Goal: Navigation & Orientation: Find specific page/section

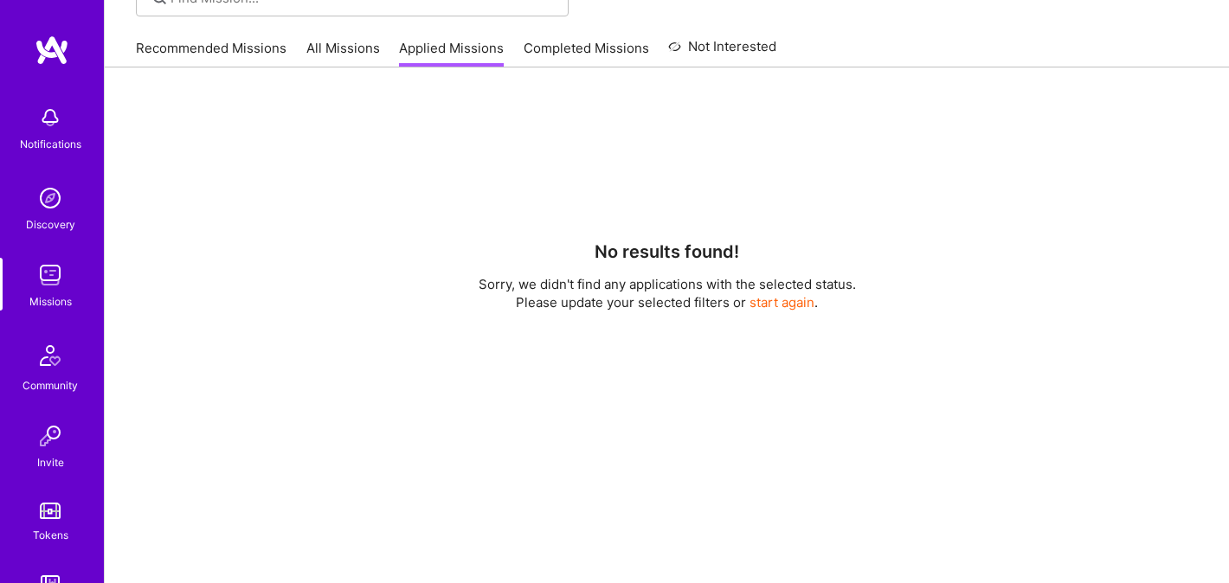
scroll to position [259, 0]
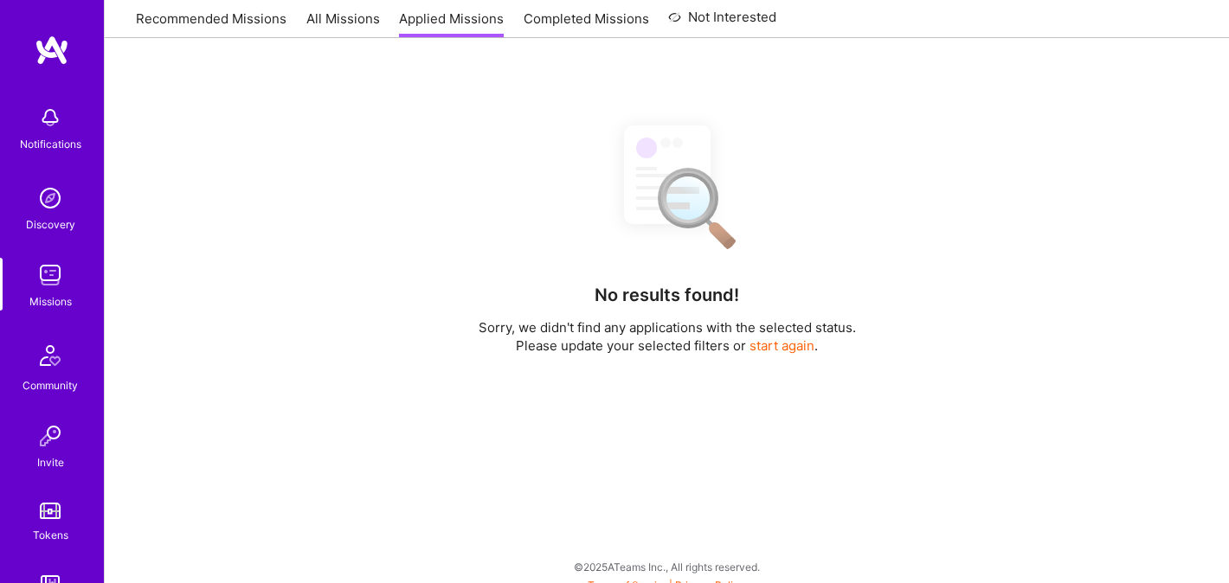
click at [167, 31] on link "Recommended Missions" at bounding box center [211, 24] width 151 height 29
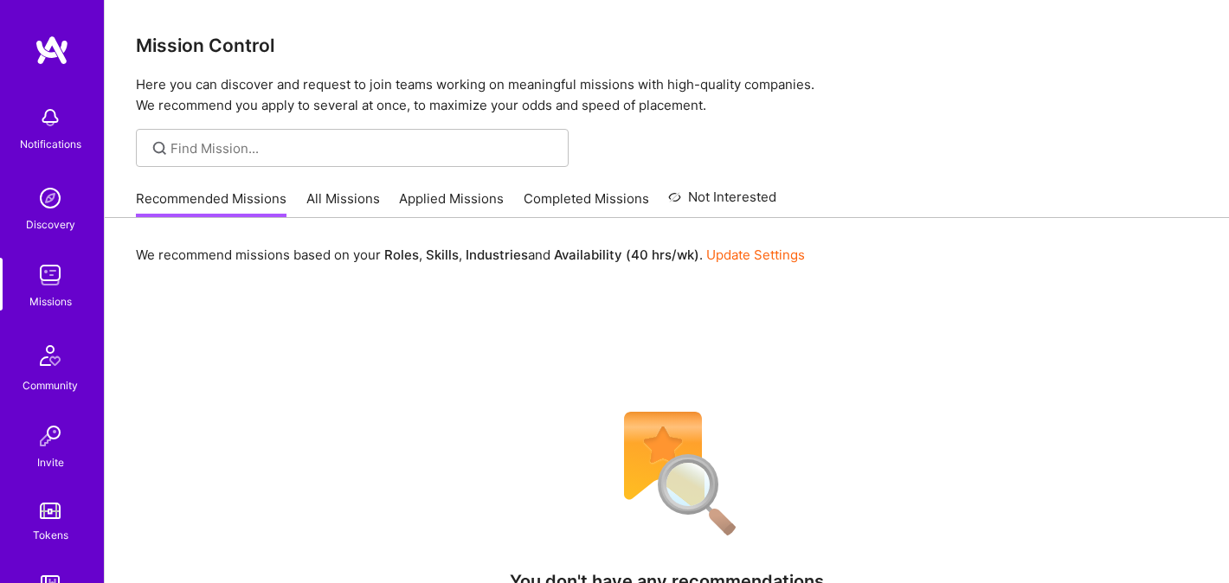
scroll to position [13, 0]
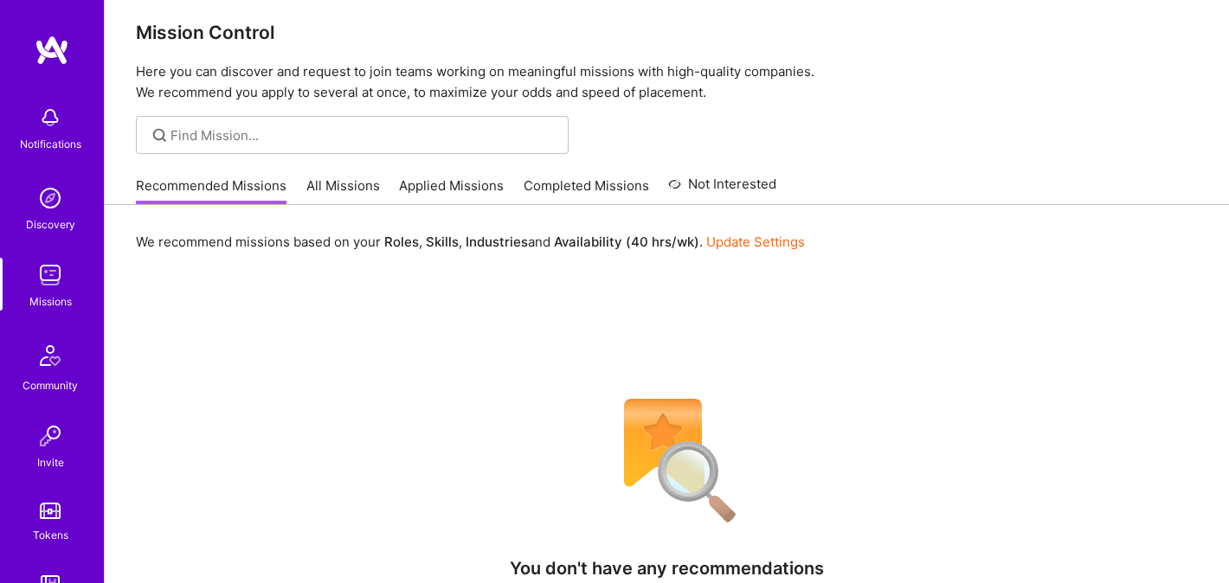
click at [341, 190] on link "All Missions" at bounding box center [343, 191] width 74 height 29
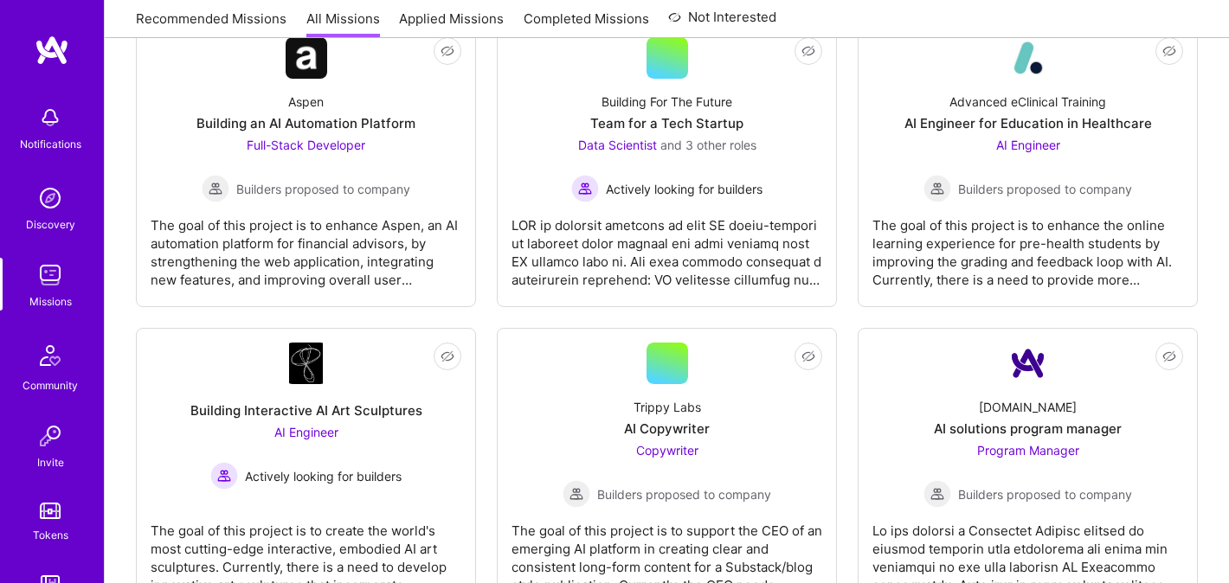
scroll to position [1915, 0]
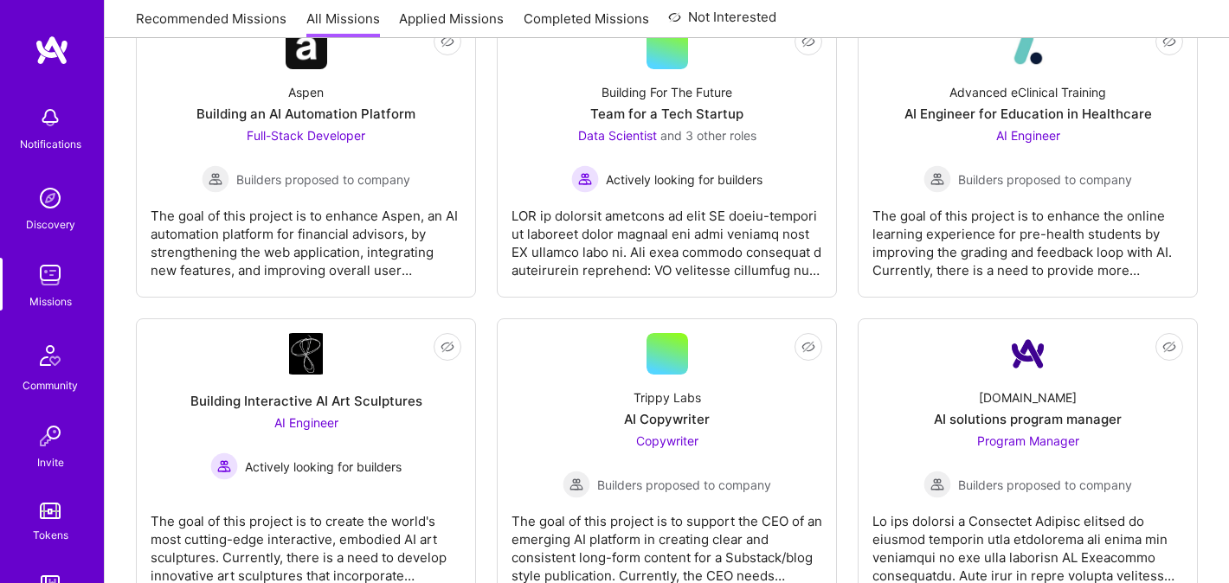
click at [32, 63] on link at bounding box center [52, 50] width 104 height 31
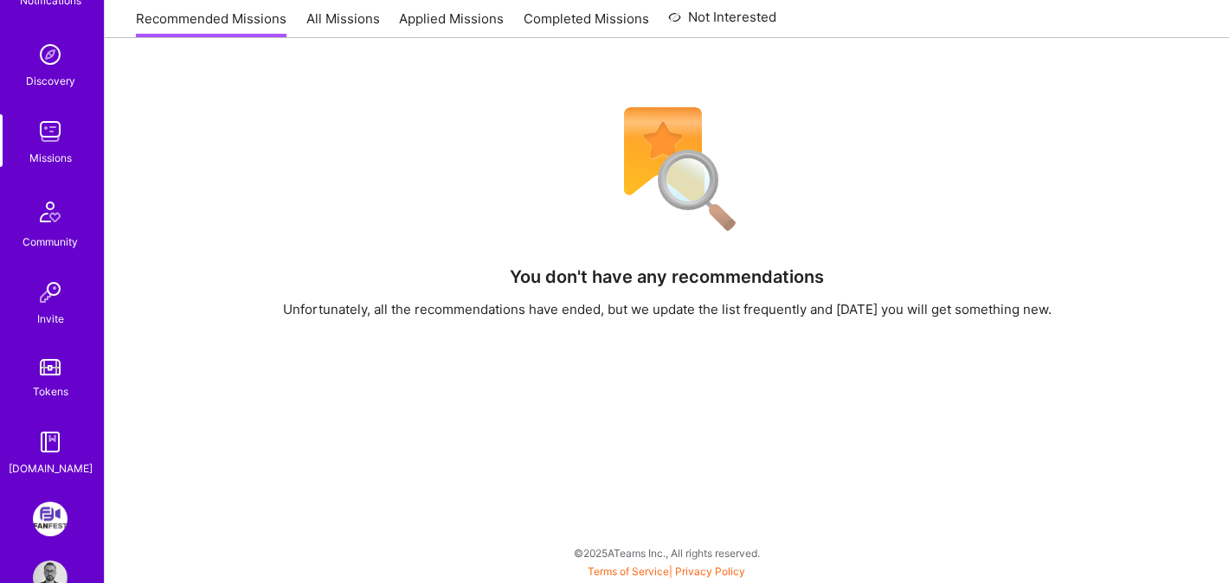
scroll to position [190, 0]
